Goal: Task Accomplishment & Management: Use online tool/utility

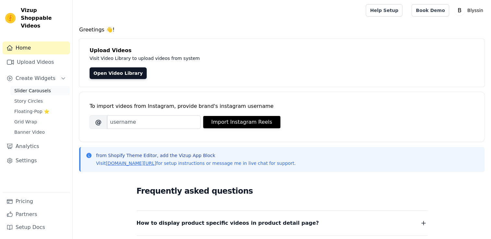
click at [28, 88] on span "Slider Carousels" at bounding box center [32, 91] width 37 height 6
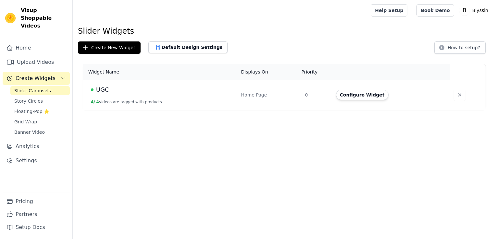
click at [114, 103] on button "4 / 4 videos are tagged with products." at bounding box center [127, 102] width 72 height 5
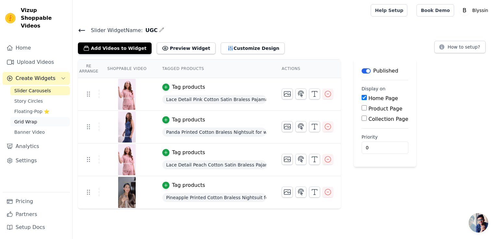
click at [29, 119] on span "Grid Wrap" at bounding box center [25, 122] width 23 height 6
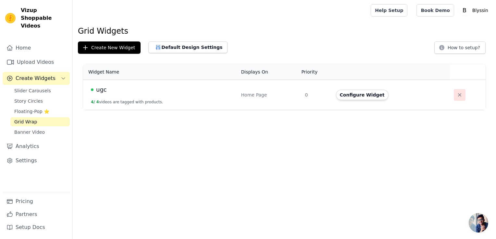
click at [456, 95] on icon "button" at bounding box center [459, 95] width 6 height 6
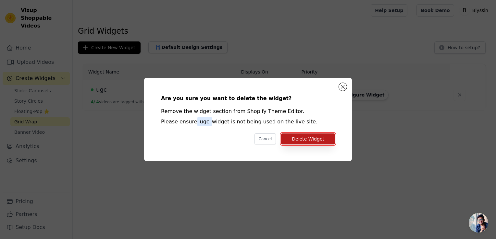
click at [313, 140] on button "Delete Widget" at bounding box center [308, 139] width 54 height 11
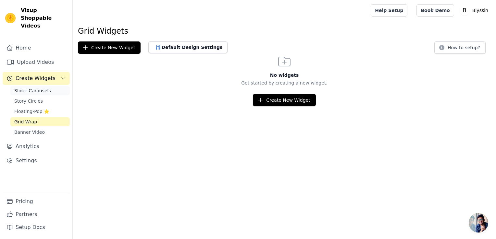
click at [20, 88] on span "Slider Carousels" at bounding box center [32, 91] width 37 height 6
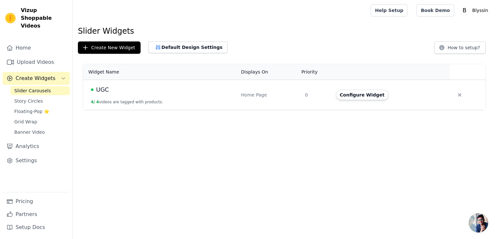
click at [106, 103] on button "4 / 4 videos are tagged with products." at bounding box center [127, 102] width 72 height 5
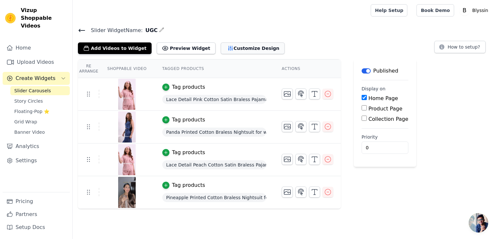
click at [223, 49] on button "Customize Design" at bounding box center [253, 48] width 64 height 12
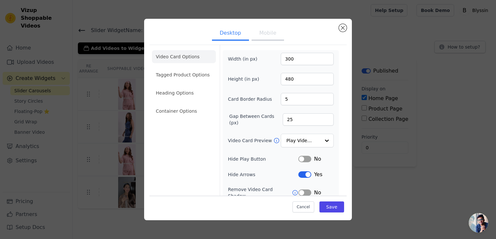
click at [266, 36] on button "Mobile" at bounding box center [267, 34] width 32 height 14
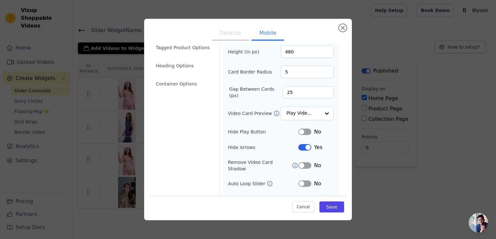
scroll to position [64, 0]
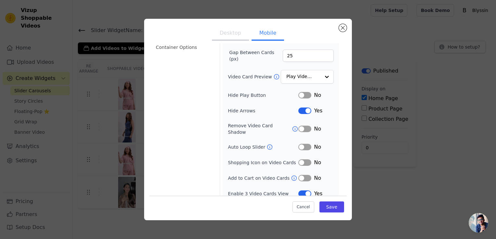
click at [306, 175] on button "Label" at bounding box center [304, 178] width 13 height 6
click at [303, 160] on button "Label" at bounding box center [304, 163] width 13 height 6
click at [303, 144] on button "Label" at bounding box center [304, 147] width 13 height 6
click at [300, 109] on button "Label" at bounding box center [304, 111] width 13 height 6
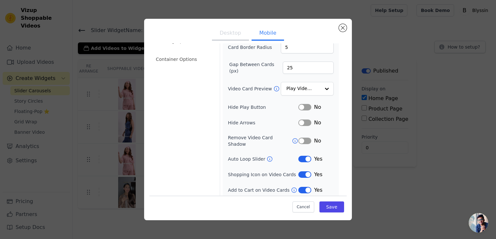
scroll to position [53, 0]
click at [302, 155] on button "Label" at bounding box center [304, 158] width 13 height 6
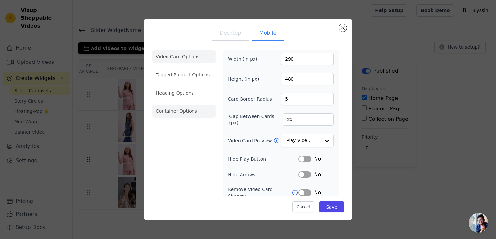
click at [188, 108] on li "Container Options" at bounding box center [184, 111] width 64 height 13
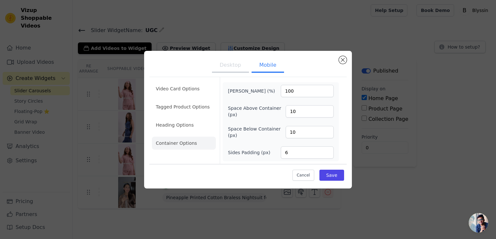
click at [189, 123] on li "Heading Options" at bounding box center [184, 125] width 64 height 13
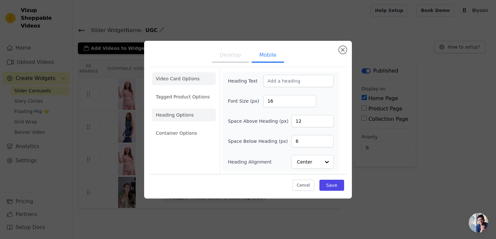
drag, startPoint x: 189, startPoint y: 123, endPoint x: 177, endPoint y: 95, distance: 29.9
click at [177, 127] on li "Tagged Product Options" at bounding box center [184, 133] width 64 height 13
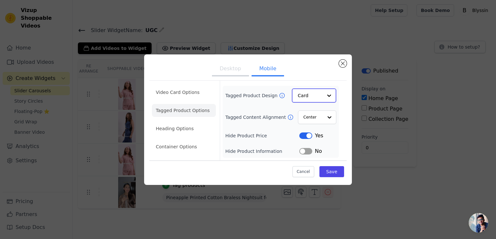
click at [331, 96] on div at bounding box center [328, 95] width 13 height 13
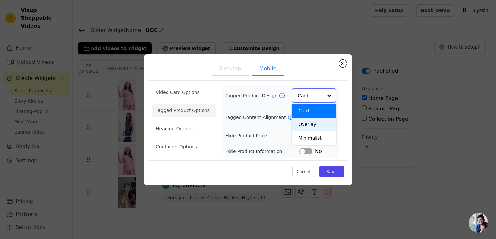
click at [307, 123] on div "Overlay" at bounding box center [314, 125] width 44 height 14
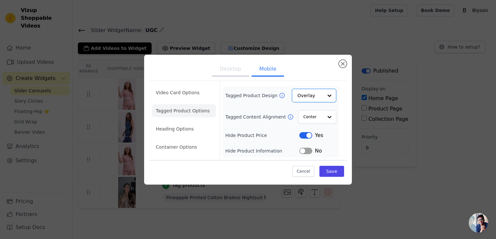
click at [305, 137] on button "Label" at bounding box center [305, 135] width 13 height 6
click at [336, 171] on button "Save" at bounding box center [331, 171] width 25 height 11
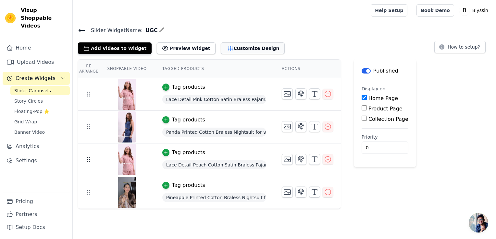
click at [229, 47] on button "Customize Design" at bounding box center [253, 48] width 64 height 12
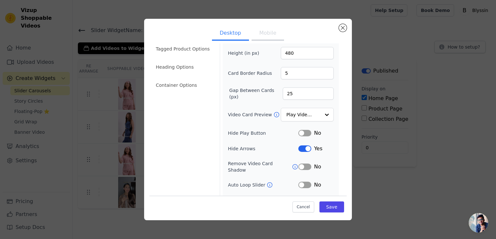
scroll to position [48, 0]
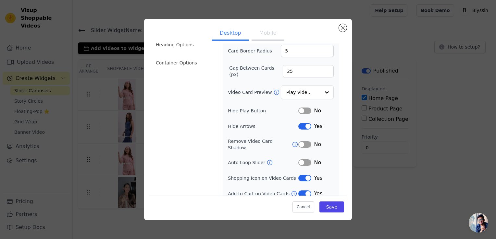
click at [267, 38] on button "Mobile" at bounding box center [267, 34] width 32 height 14
click at [257, 30] on button "Mobile" at bounding box center [267, 34] width 32 height 14
click at [192, 64] on li "Container Options" at bounding box center [184, 62] width 64 height 13
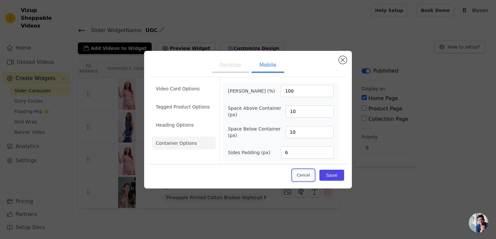
click at [307, 173] on button "Cancel" at bounding box center [303, 175] width 22 height 11
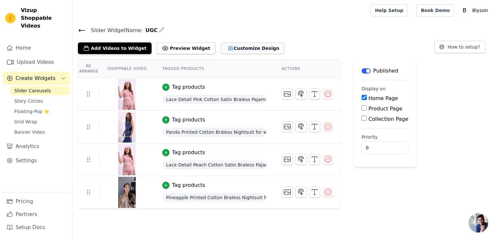
click at [234, 46] on button "Customize Design" at bounding box center [253, 48] width 64 height 12
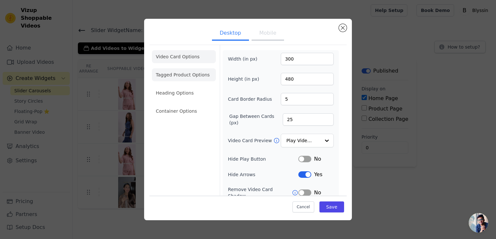
click at [185, 105] on li "Tagged Product Options" at bounding box center [184, 111] width 64 height 13
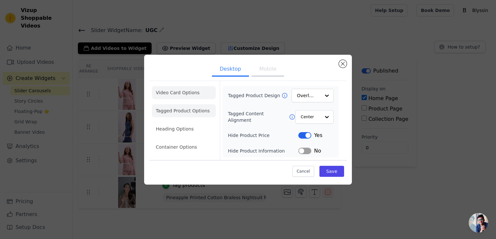
click at [185, 104] on li "Video Card Options" at bounding box center [184, 110] width 64 height 13
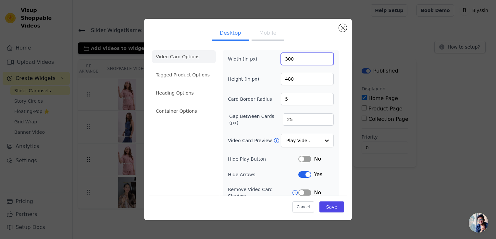
click at [288, 59] on input "300" at bounding box center [307, 59] width 53 height 12
click at [281, 60] on input "300" at bounding box center [307, 59] width 53 height 12
click at [266, 30] on button "Mobile" at bounding box center [267, 34] width 32 height 14
drag, startPoint x: 291, startPoint y: 58, endPoint x: 280, endPoint y: 59, distance: 11.4
click at [281, 59] on input "290" at bounding box center [307, 59] width 53 height 12
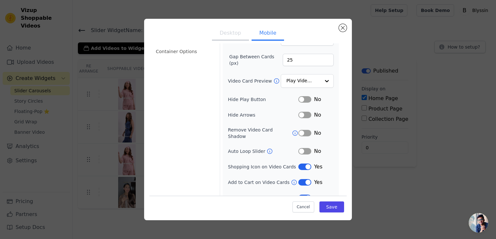
scroll to position [64, 0]
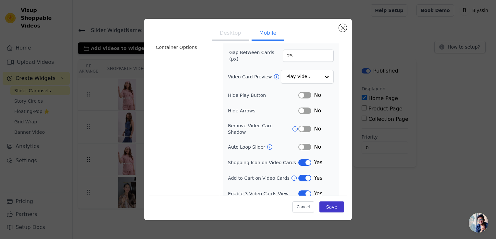
type input "350"
click at [324, 208] on button "Save" at bounding box center [331, 207] width 25 height 11
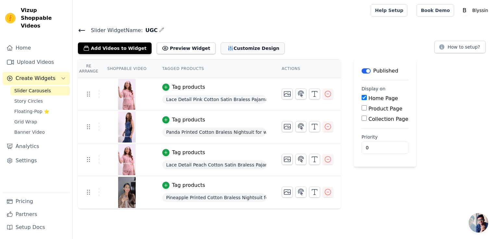
click at [249, 50] on button "Customize Design" at bounding box center [253, 48] width 64 height 12
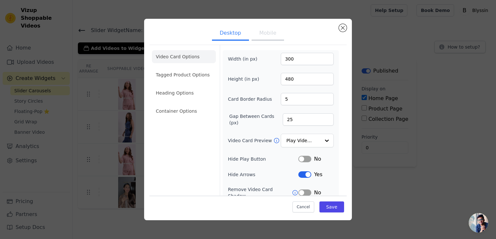
click at [257, 31] on button "Mobile" at bounding box center [267, 34] width 32 height 14
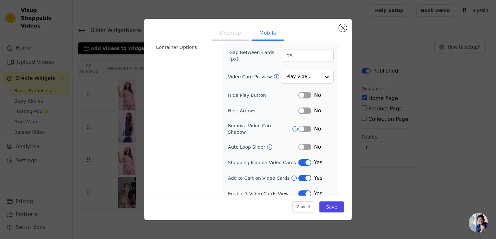
click at [298, 191] on button "Label" at bounding box center [304, 194] width 13 height 6
click at [327, 210] on button "Save" at bounding box center [331, 207] width 25 height 11
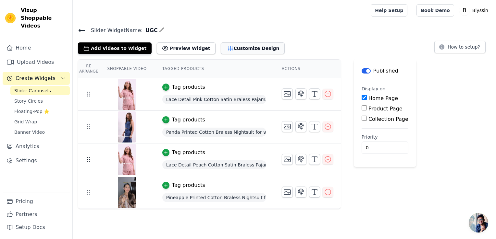
click at [244, 50] on button "Customize Design" at bounding box center [253, 48] width 64 height 12
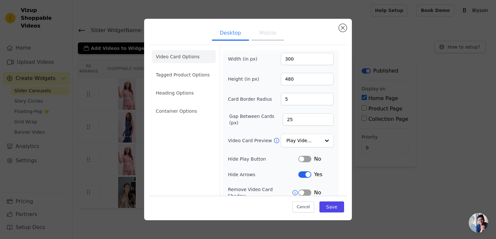
click at [261, 32] on button "Mobile" at bounding box center [267, 34] width 32 height 14
click at [283, 60] on input "350" at bounding box center [307, 59] width 53 height 12
type input "450"
click at [291, 119] on input "25" at bounding box center [307, 120] width 51 height 12
click at [283, 120] on input "25" at bounding box center [307, 120] width 51 height 12
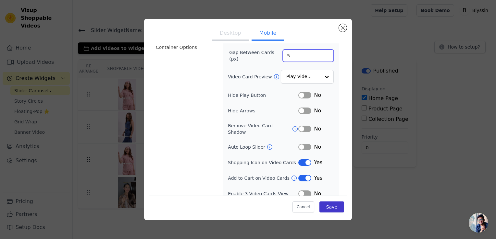
type input "5"
click at [333, 208] on button "Save" at bounding box center [331, 207] width 25 height 11
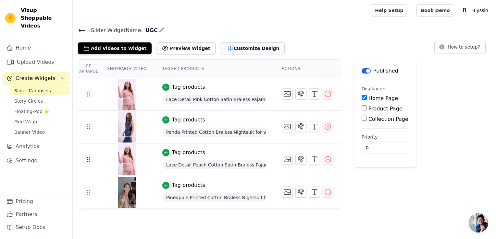
click at [248, 44] on button "Customize Design" at bounding box center [253, 48] width 64 height 12
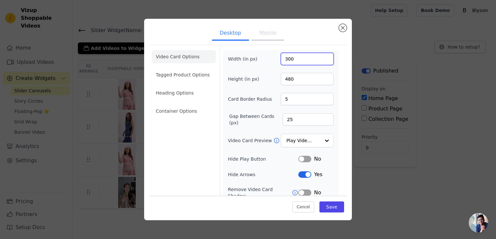
drag, startPoint x: 291, startPoint y: 58, endPoint x: 276, endPoint y: 59, distance: 14.7
click at [276, 59] on div "Width (in px) 300" at bounding box center [281, 59] width 106 height 12
click at [285, 80] on input "480" at bounding box center [307, 79] width 53 height 12
type input "300"
click at [325, 211] on button "Save" at bounding box center [331, 207] width 25 height 11
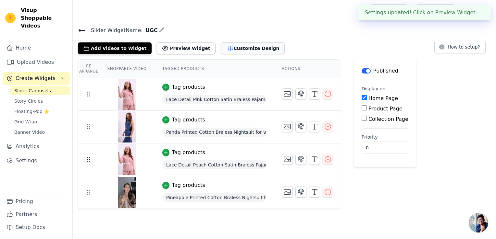
click at [252, 51] on button "Customize Design" at bounding box center [253, 48] width 64 height 12
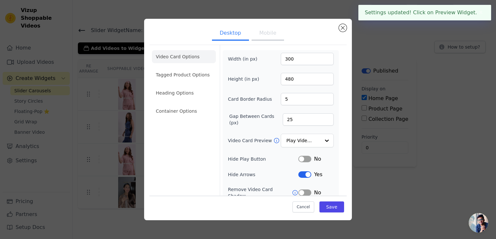
click at [275, 38] on button "Mobile" at bounding box center [267, 34] width 32 height 14
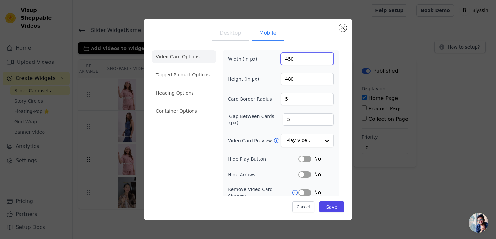
drag, startPoint x: 292, startPoint y: 57, endPoint x: 272, endPoint y: 61, distance: 20.2
click at [272, 61] on div "Width (in px) 450" at bounding box center [281, 59] width 106 height 12
type input "290"
click at [184, 110] on li "Container Options" at bounding box center [184, 111] width 64 height 13
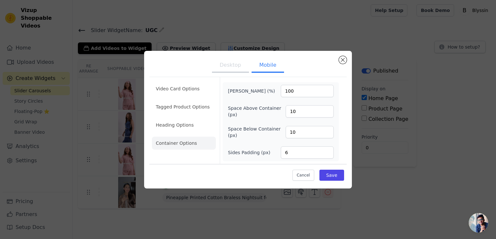
click at [190, 144] on li "Container Options" at bounding box center [184, 143] width 64 height 13
click at [181, 101] on li "Video Card Options" at bounding box center [184, 107] width 64 height 13
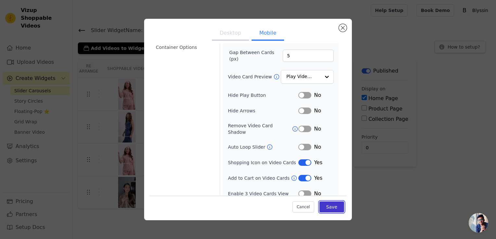
click at [326, 209] on button "Save" at bounding box center [331, 207] width 25 height 11
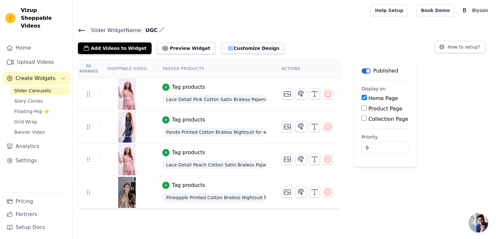
click at [241, 52] on button "Customize Design" at bounding box center [253, 48] width 64 height 12
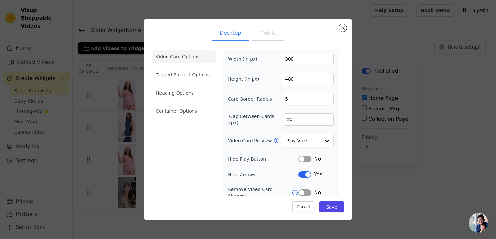
click at [269, 37] on button "Mobile" at bounding box center [267, 34] width 32 height 14
click at [287, 59] on input "290" at bounding box center [307, 59] width 53 height 12
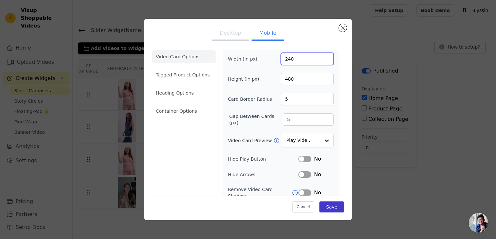
type input "240"
click at [333, 207] on button "Save" at bounding box center [331, 207] width 25 height 11
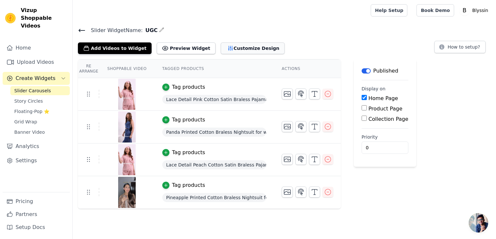
click at [230, 43] on button "Customize Design" at bounding box center [253, 48] width 64 height 12
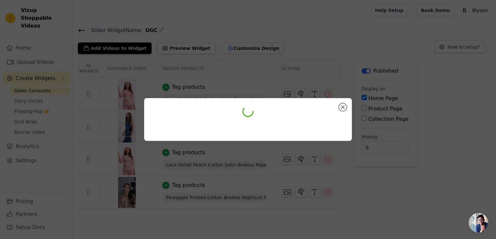
click at [232, 47] on div at bounding box center [248, 119] width 496 height 239
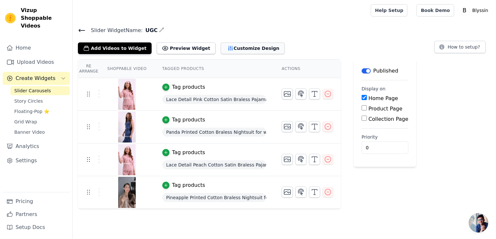
click at [233, 47] on button "Customize Design" at bounding box center [253, 48] width 64 height 12
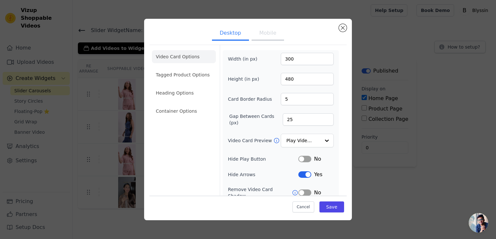
click at [258, 30] on button "Mobile" at bounding box center [267, 34] width 32 height 14
click at [286, 78] on input "480" at bounding box center [307, 79] width 53 height 12
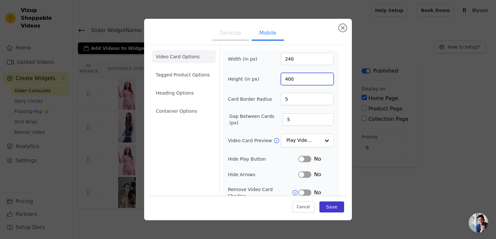
type input "400"
click at [332, 209] on button "Save" at bounding box center [331, 207] width 25 height 11
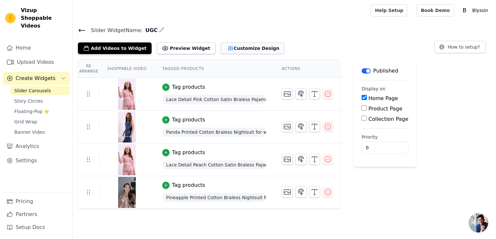
click at [245, 49] on button "Customize Design" at bounding box center [253, 48] width 64 height 12
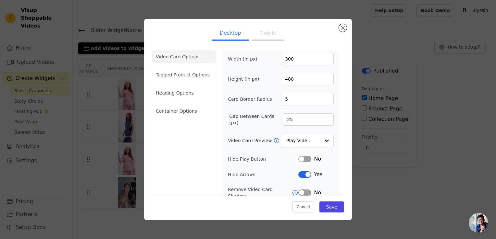
click at [262, 38] on button "Mobile" at bounding box center [267, 34] width 32 height 14
click at [287, 59] on input "240" at bounding box center [307, 59] width 53 height 12
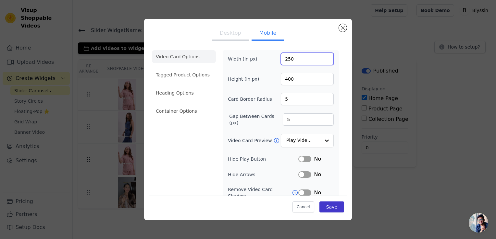
type input "250"
click at [325, 210] on button "Save" at bounding box center [331, 207] width 25 height 11
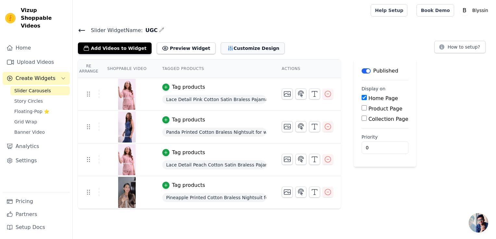
click at [229, 45] on button "Customize Design" at bounding box center [253, 48] width 64 height 12
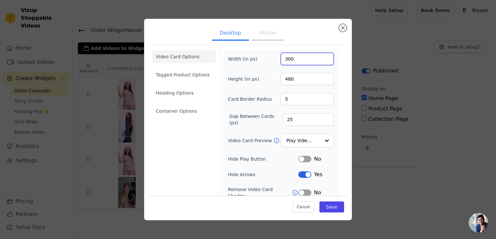
click at [285, 60] on input "300" at bounding box center [307, 59] width 53 height 12
click at [286, 59] on input "300" at bounding box center [307, 59] width 53 height 12
click at [261, 38] on button "Mobile" at bounding box center [267, 34] width 32 height 14
click at [285, 57] on input "250" at bounding box center [307, 59] width 53 height 12
type input "260"
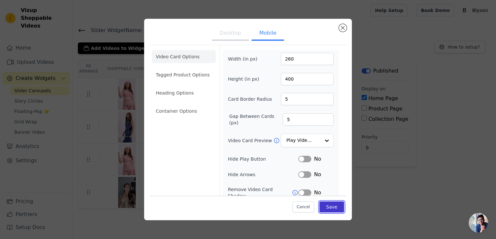
click at [326, 206] on button "Save" at bounding box center [331, 207] width 25 height 11
